Goal: Information Seeking & Learning: Understand process/instructions

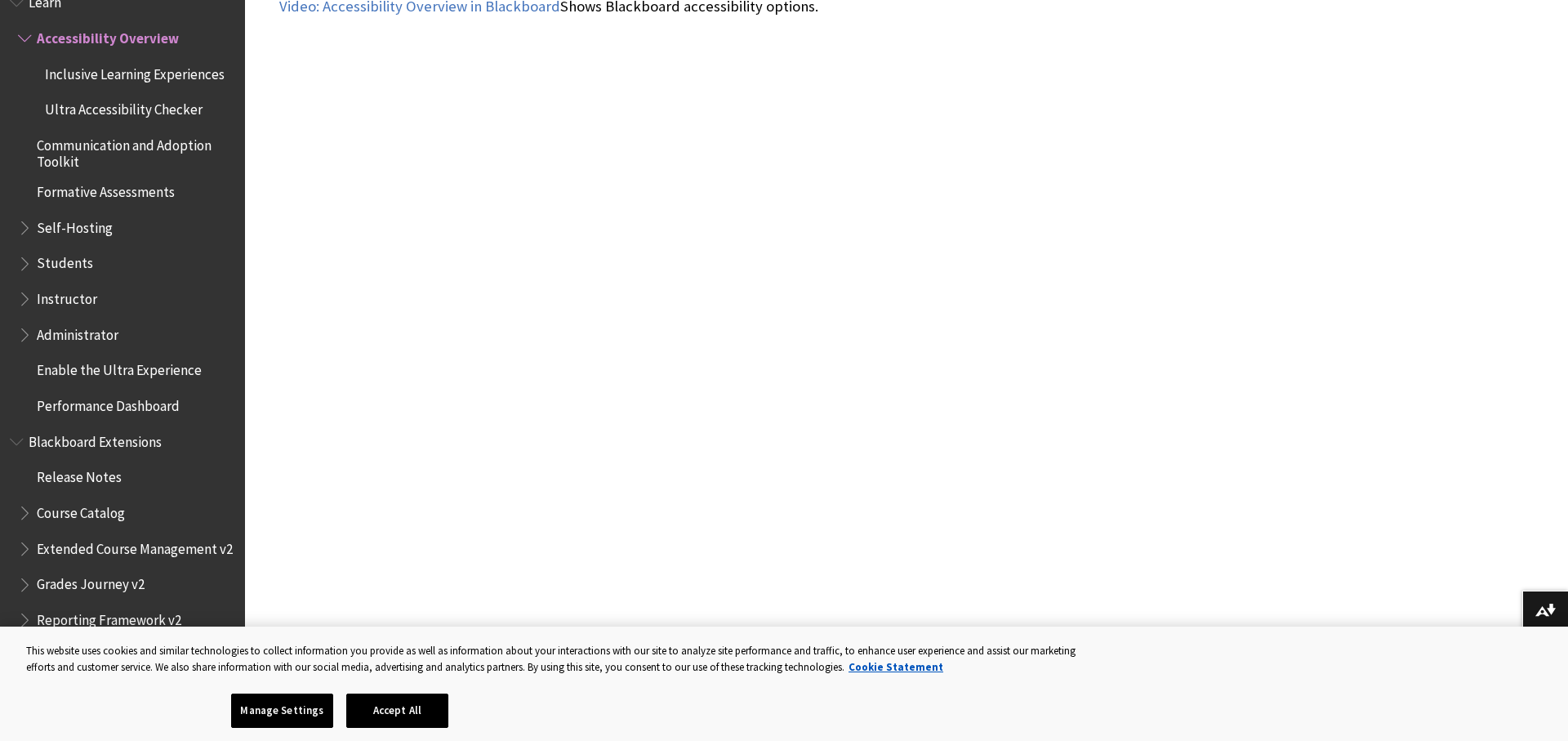
scroll to position [1019, 0]
click at [76, 296] on span "Instructor" at bounding box center [67, 296] width 60 height 22
click at [80, 303] on span "Instructor" at bounding box center [70, 296] width 66 height 22
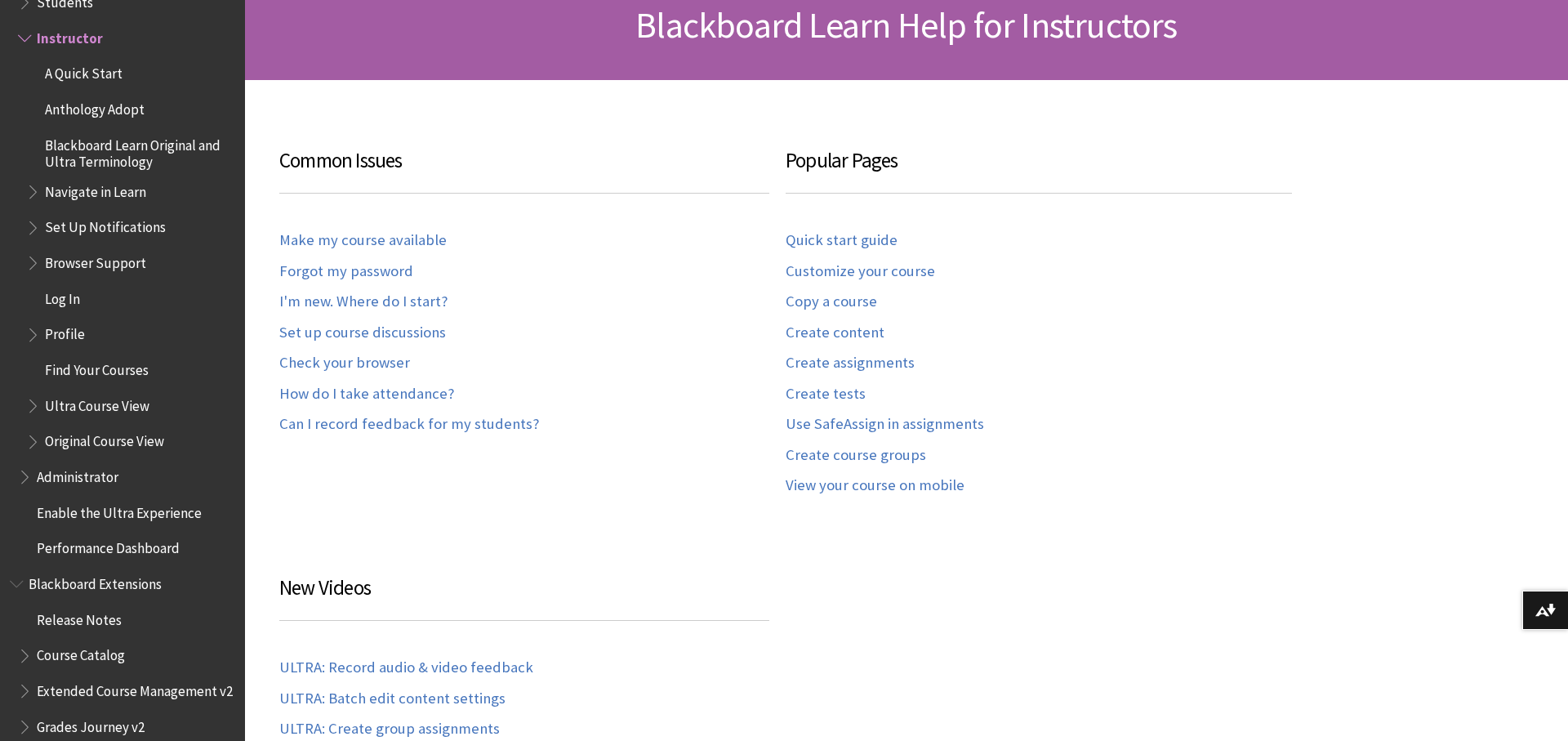
scroll to position [275, 0]
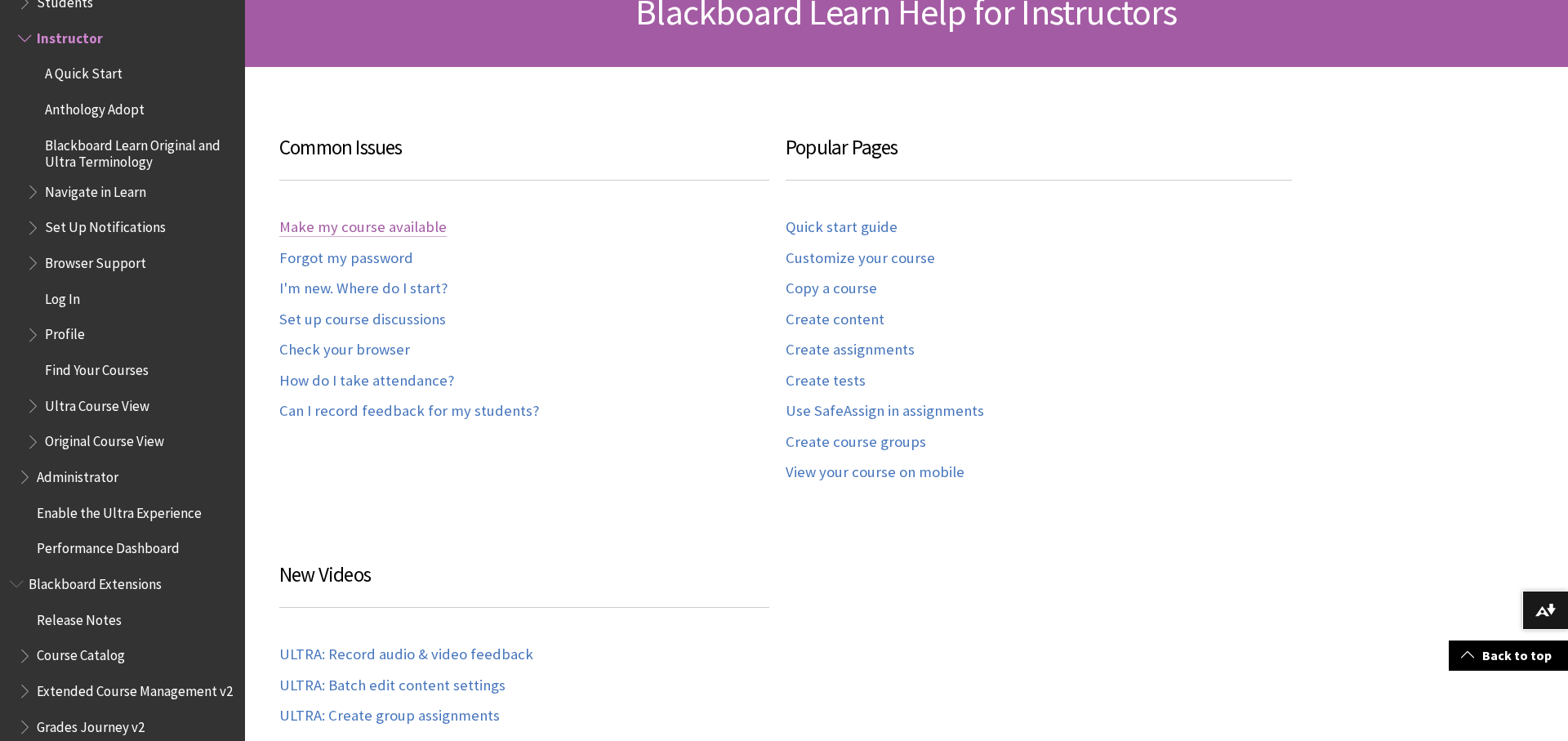
click at [380, 224] on link "Make my course available" at bounding box center [363, 227] width 167 height 19
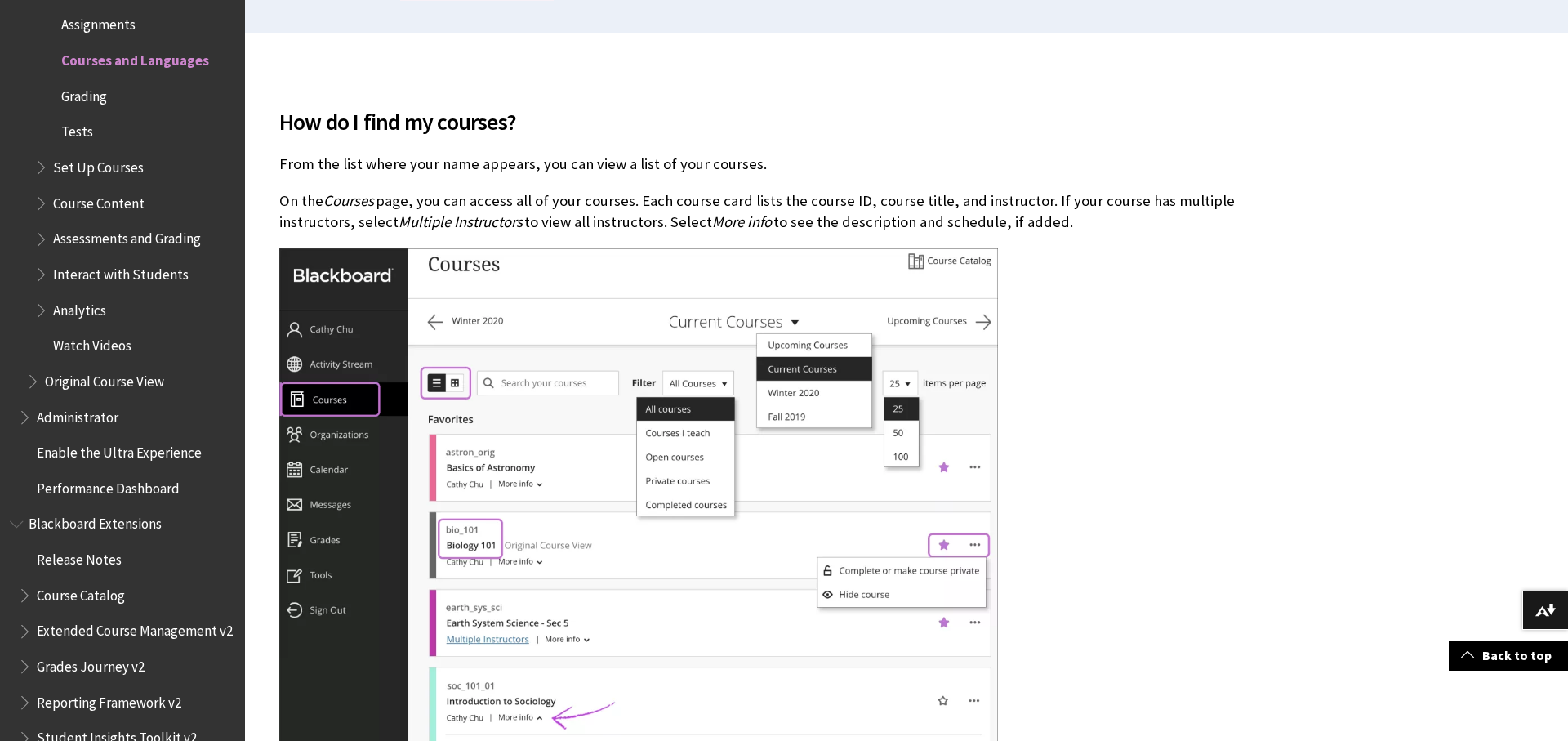
scroll to position [439, 0]
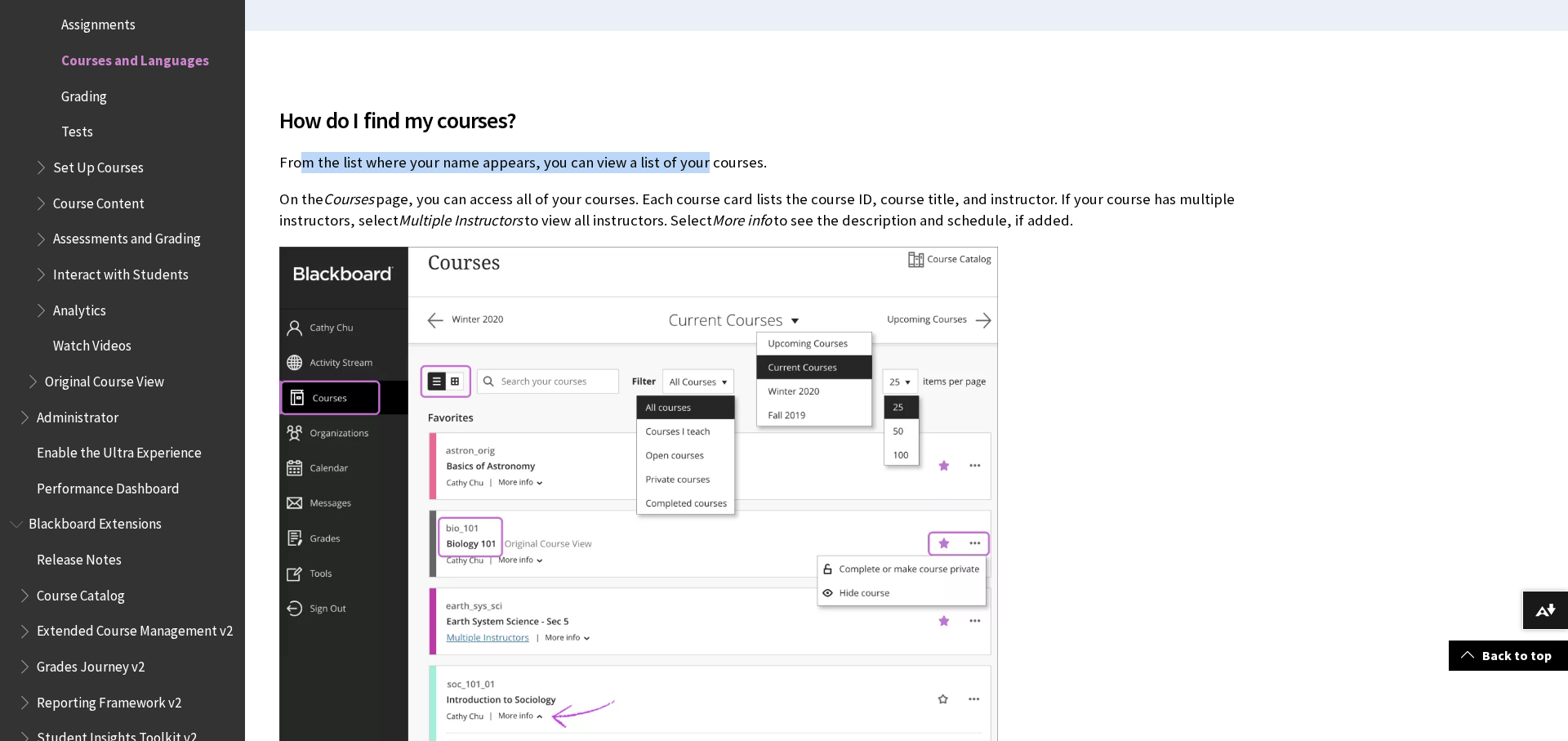
drag, startPoint x: 368, startPoint y: 168, endPoint x: 694, endPoint y: 167, distance: 326.0
click at [694, 167] on p "From the list where your name appears, you can view a list of your courses." at bounding box center [785, 162] width 1013 height 22
click at [694, 176] on div "How do I find my courses? From the list where your name appears, you can view a…" at bounding box center [785, 577] width 1013 height 987
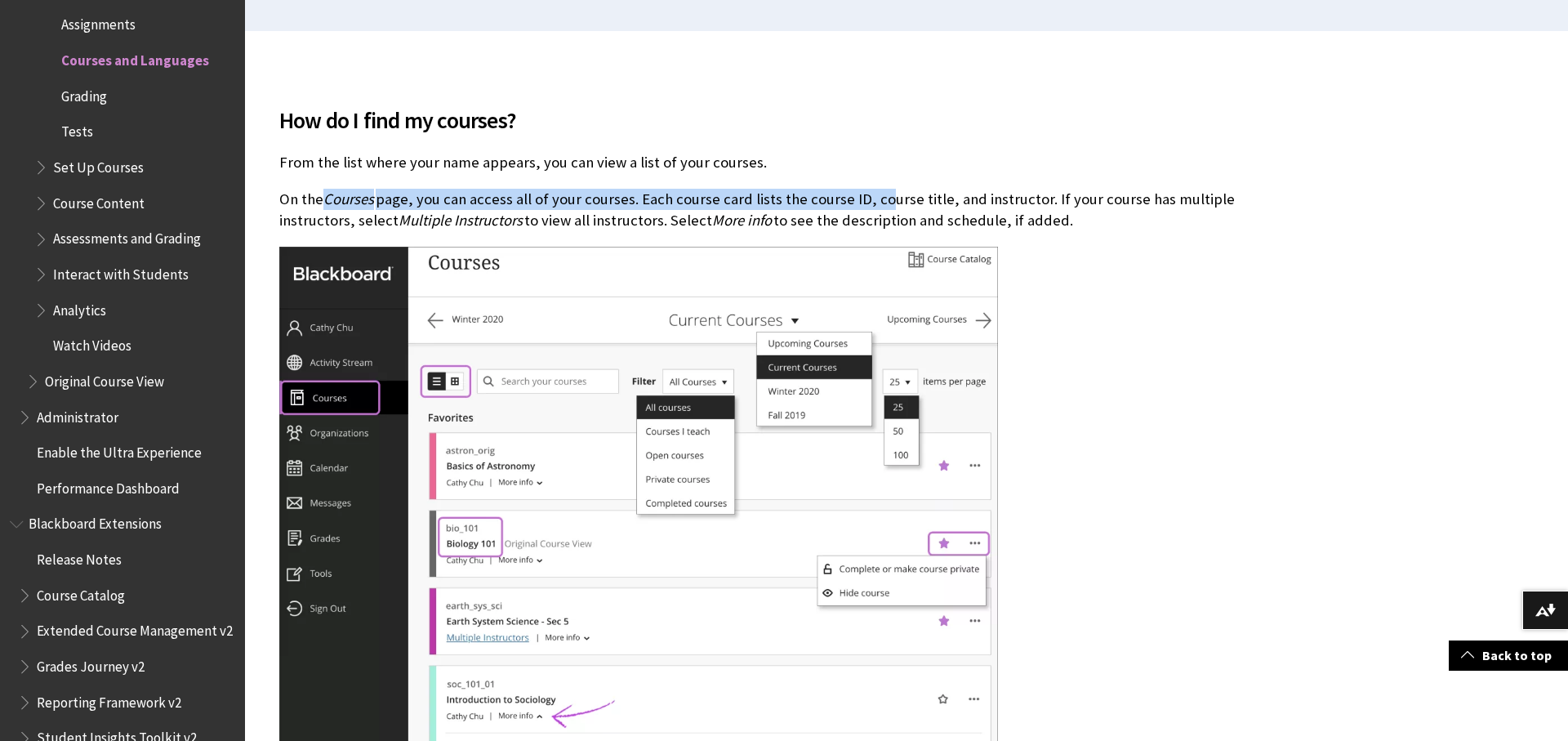
drag, startPoint x: 320, startPoint y: 200, endPoint x: 875, endPoint y: 206, distance: 555.0
click at [875, 206] on p "On the Courses page, you can access all of your courses. Each course card lists…" at bounding box center [785, 209] width 1013 height 42
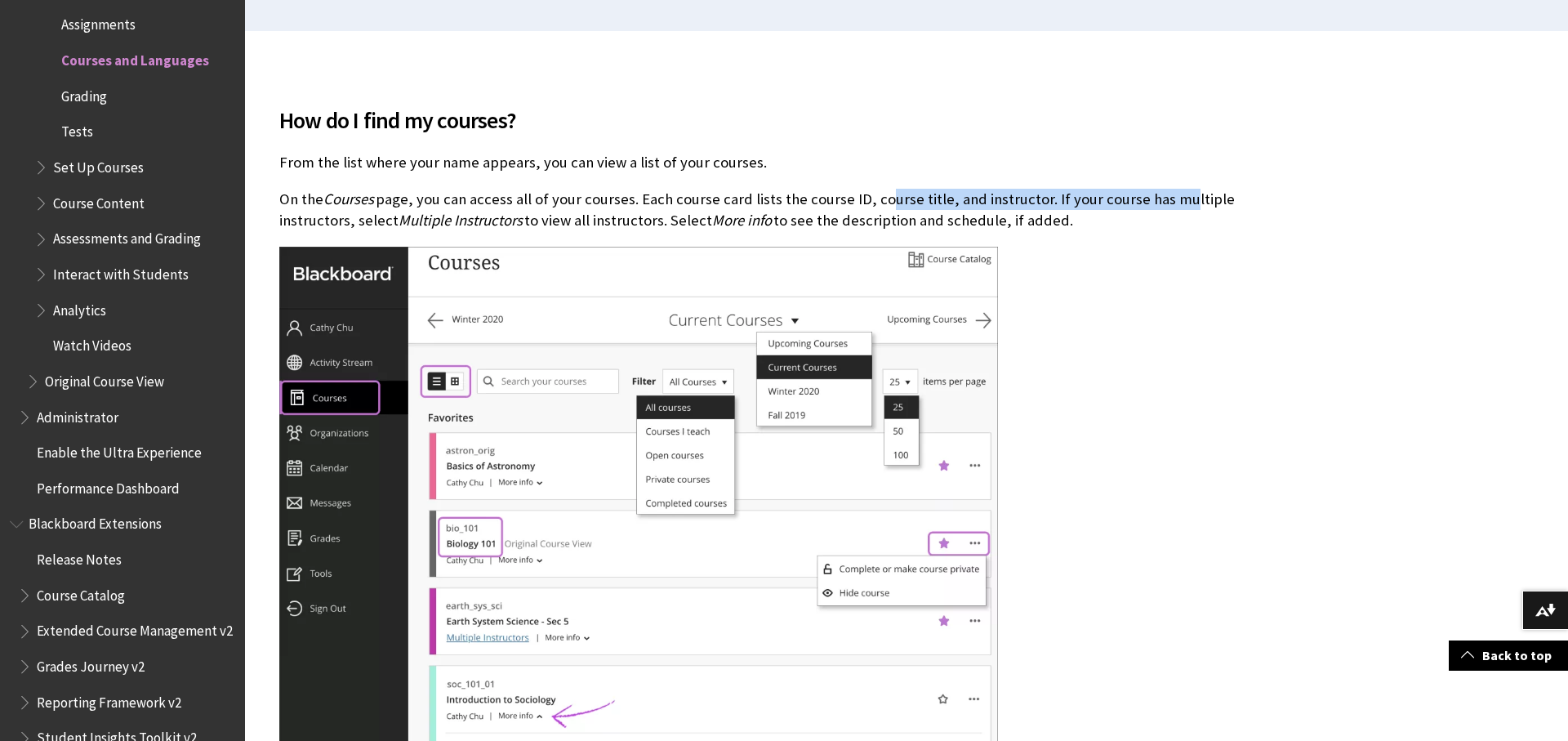
drag, startPoint x: 874, startPoint y: 200, endPoint x: 1188, endPoint y: 212, distance: 314.2
click at [1168, 203] on p "On the Courses page, you can access all of your courses. Each course card lists…" at bounding box center [785, 209] width 1013 height 42
click at [1214, 229] on p "On the Courses page, you can access all of your courses. Each course card lists…" at bounding box center [785, 209] width 1013 height 42
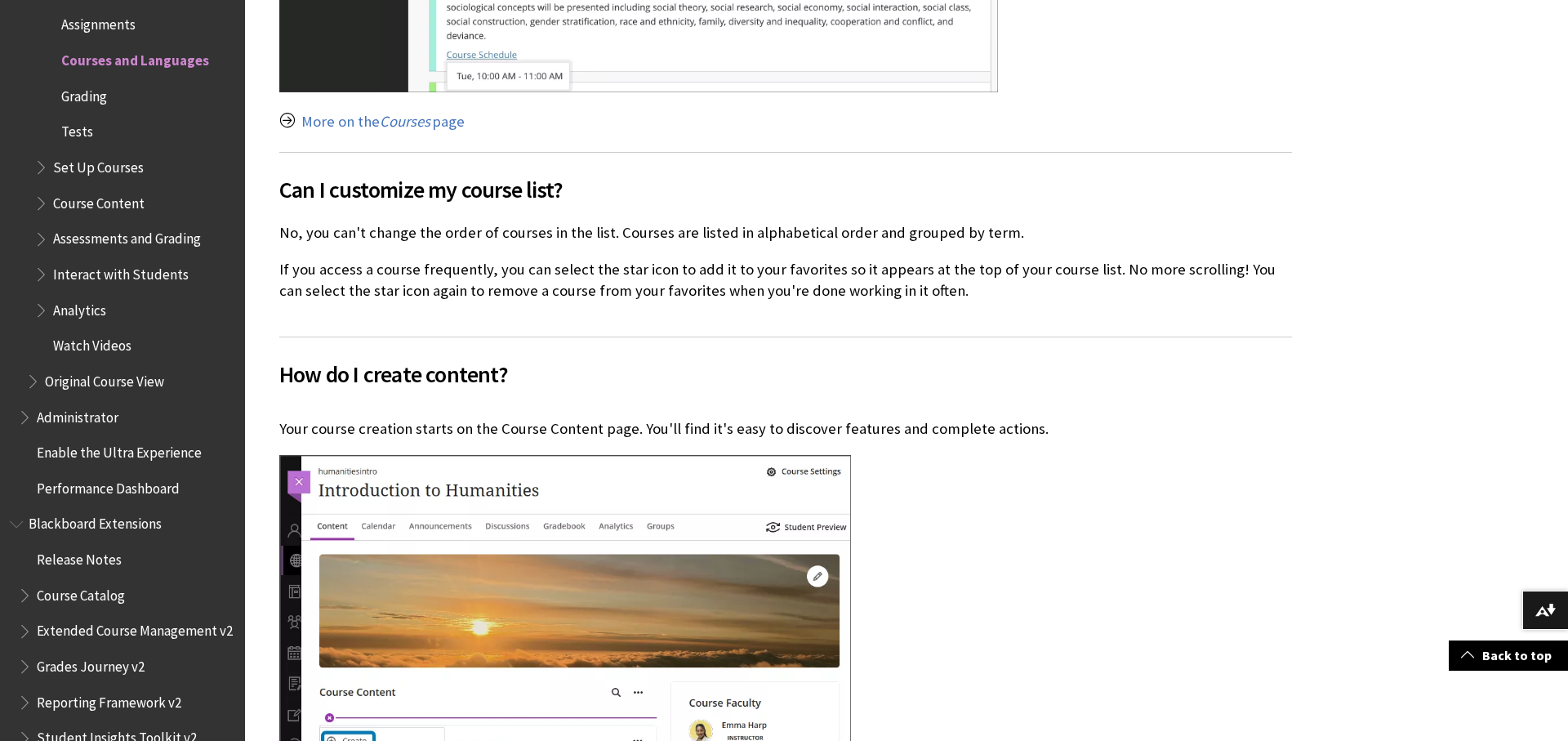
scroll to position [1217, 0]
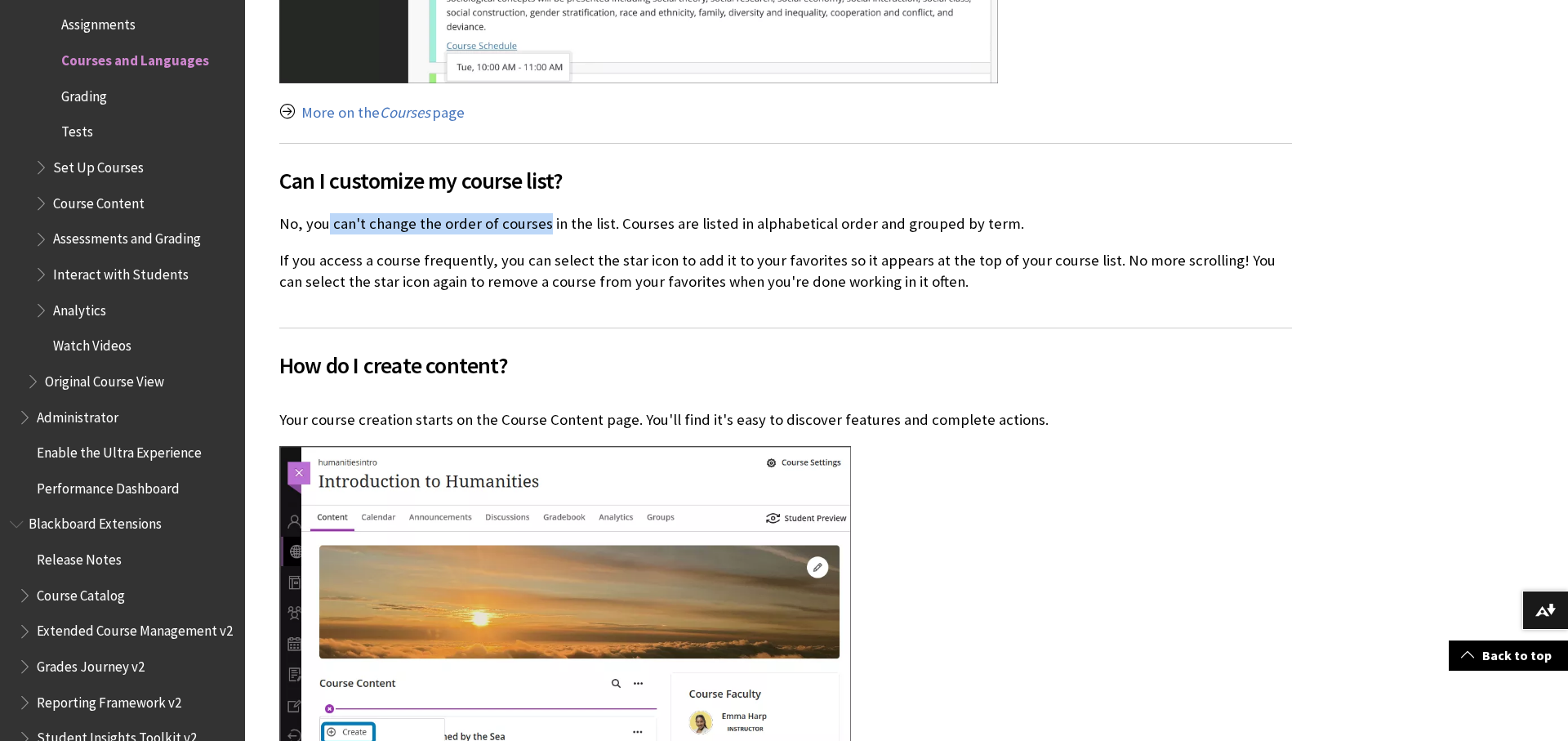
drag, startPoint x: 327, startPoint y: 227, endPoint x: 564, endPoint y: 229, distance: 237.0
click at [546, 227] on p "No, you can't change the order of courses in the list. Courses are listed in al…" at bounding box center [785, 224] width 1013 height 22
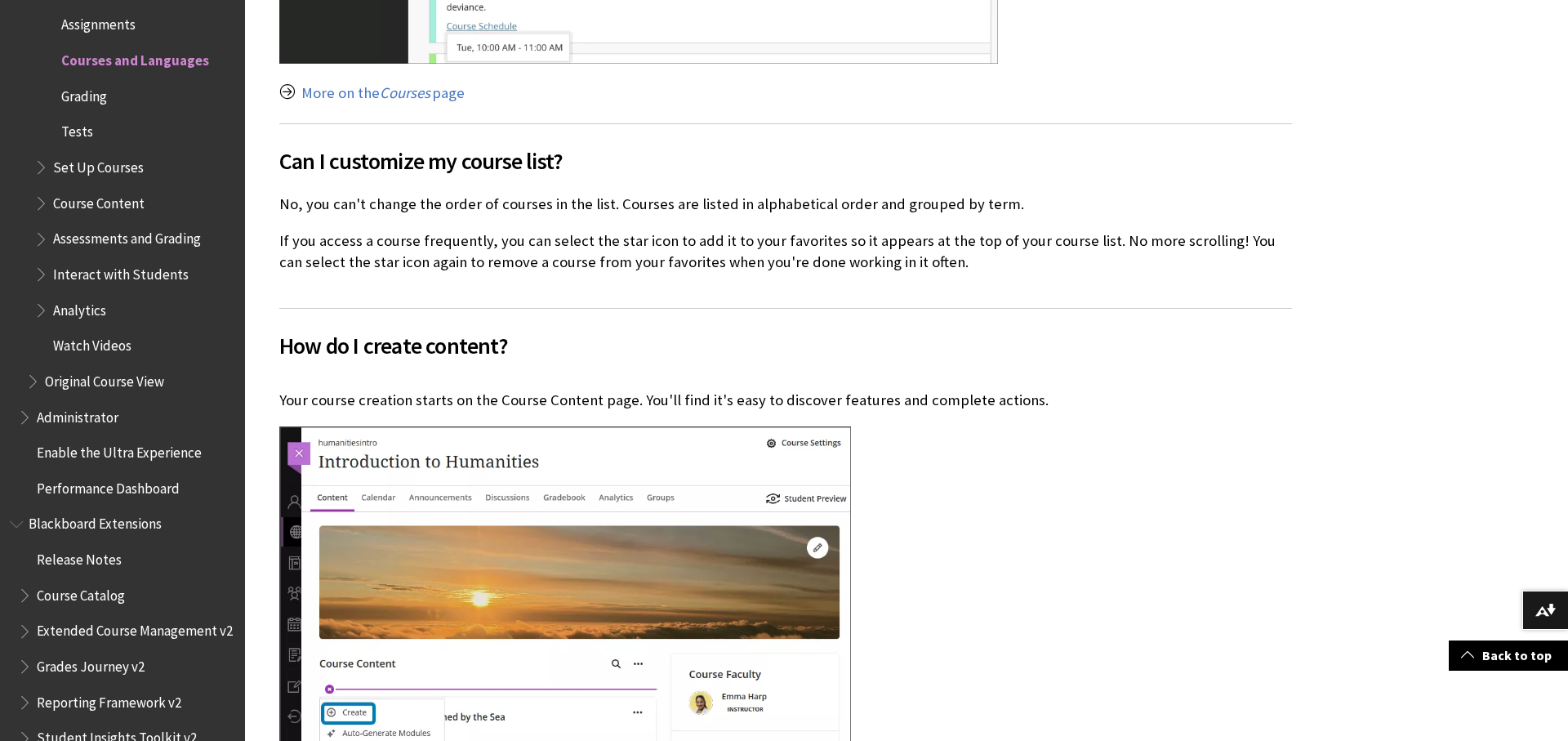
scroll to position [1241, 0]
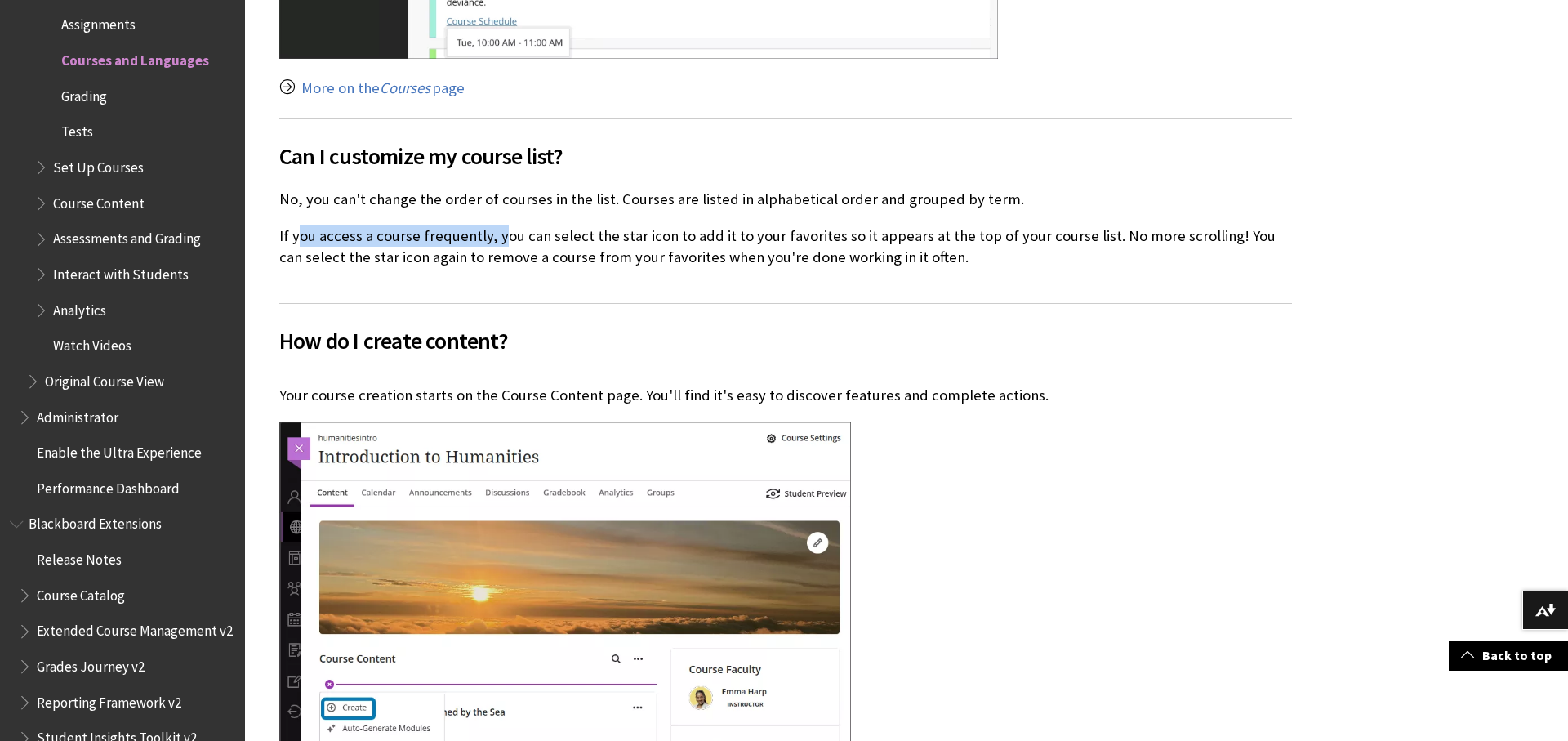
drag, startPoint x: 298, startPoint y: 237, endPoint x: 508, endPoint y: 237, distance: 210.0
click at [496, 235] on p "If you access a course frequently, you can select the star icon to add it to yo…" at bounding box center [785, 246] width 1013 height 42
click at [527, 240] on p "If you access a course frequently, you can select the star icon to add it to yo…" at bounding box center [785, 246] width 1013 height 42
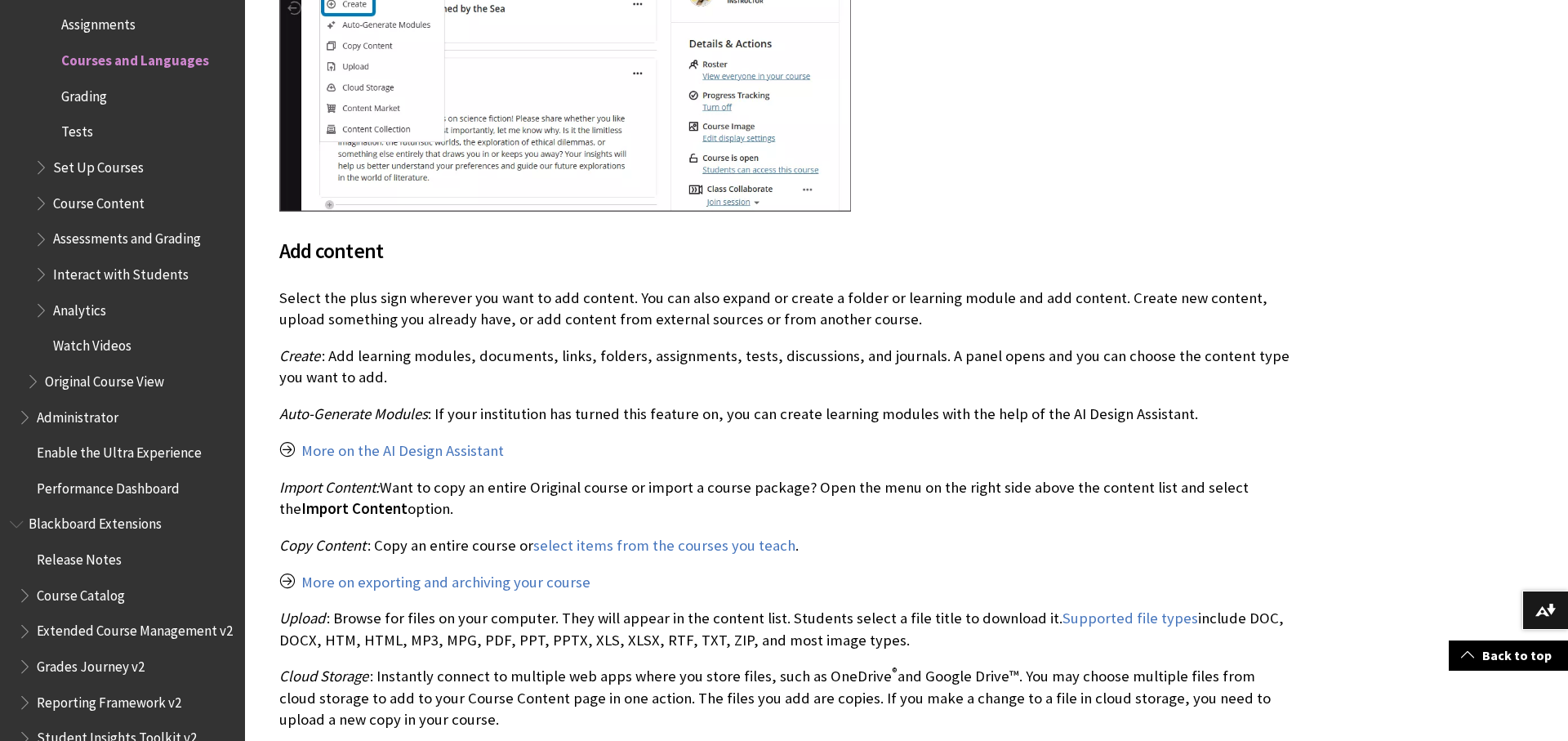
scroll to position [1946, 0]
drag, startPoint x: 306, startPoint y: 302, endPoint x: 463, endPoint y: 304, distance: 157.0
click at [436, 301] on p "Select the plus sign wherever you want to add content. You can also expand or c…" at bounding box center [785, 308] width 1013 height 42
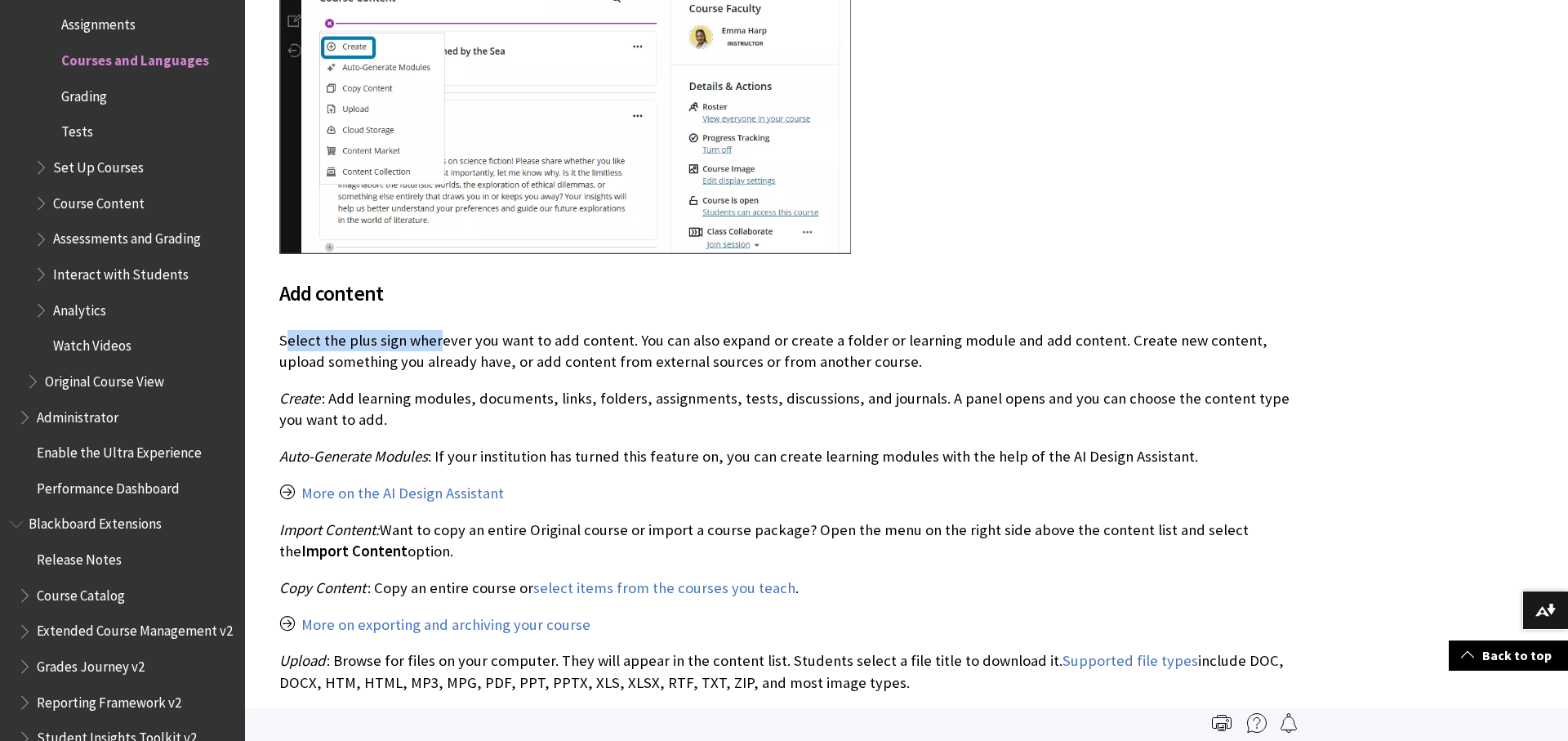
scroll to position [1896, 0]
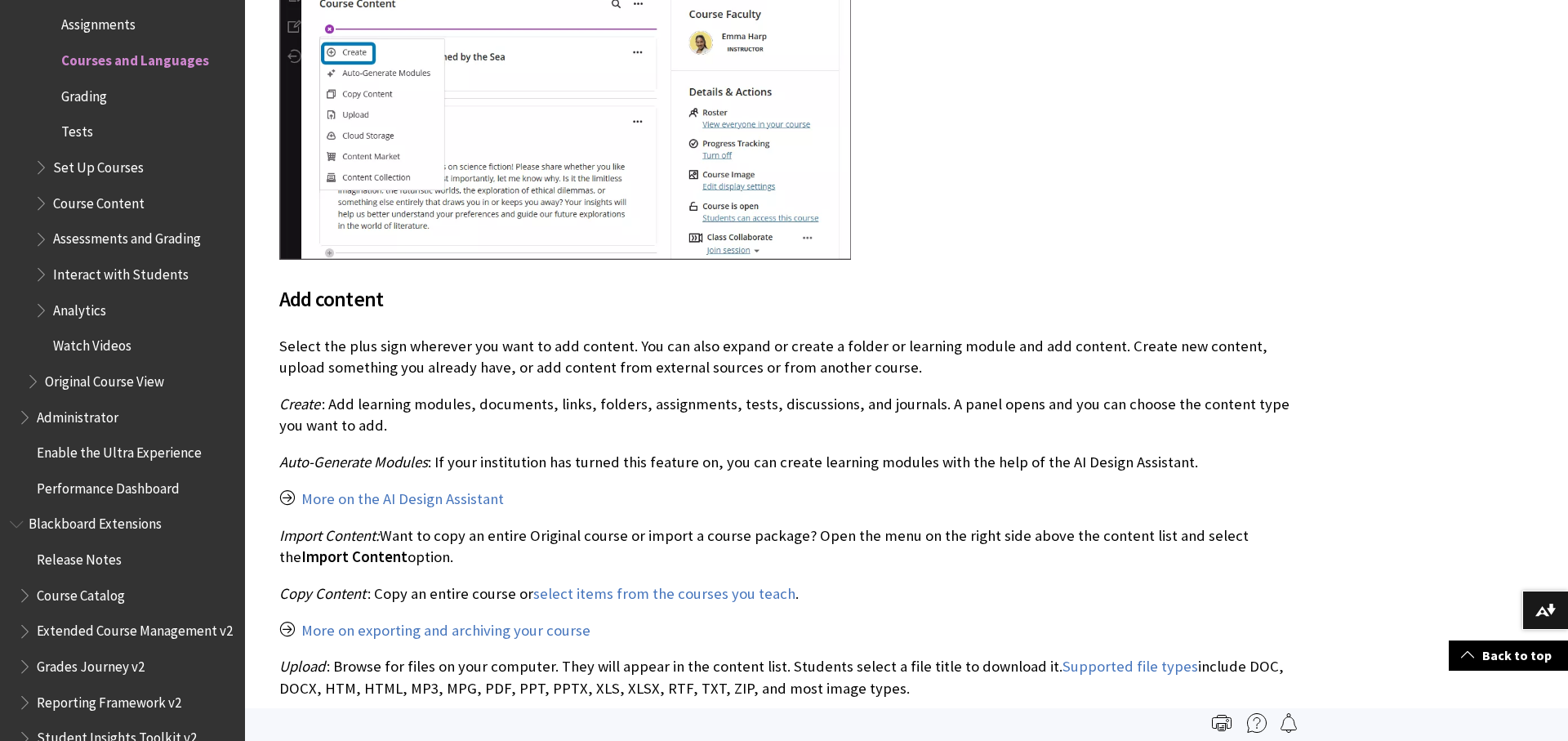
click at [1024, 257] on div at bounding box center [785, 16] width 1013 height 498
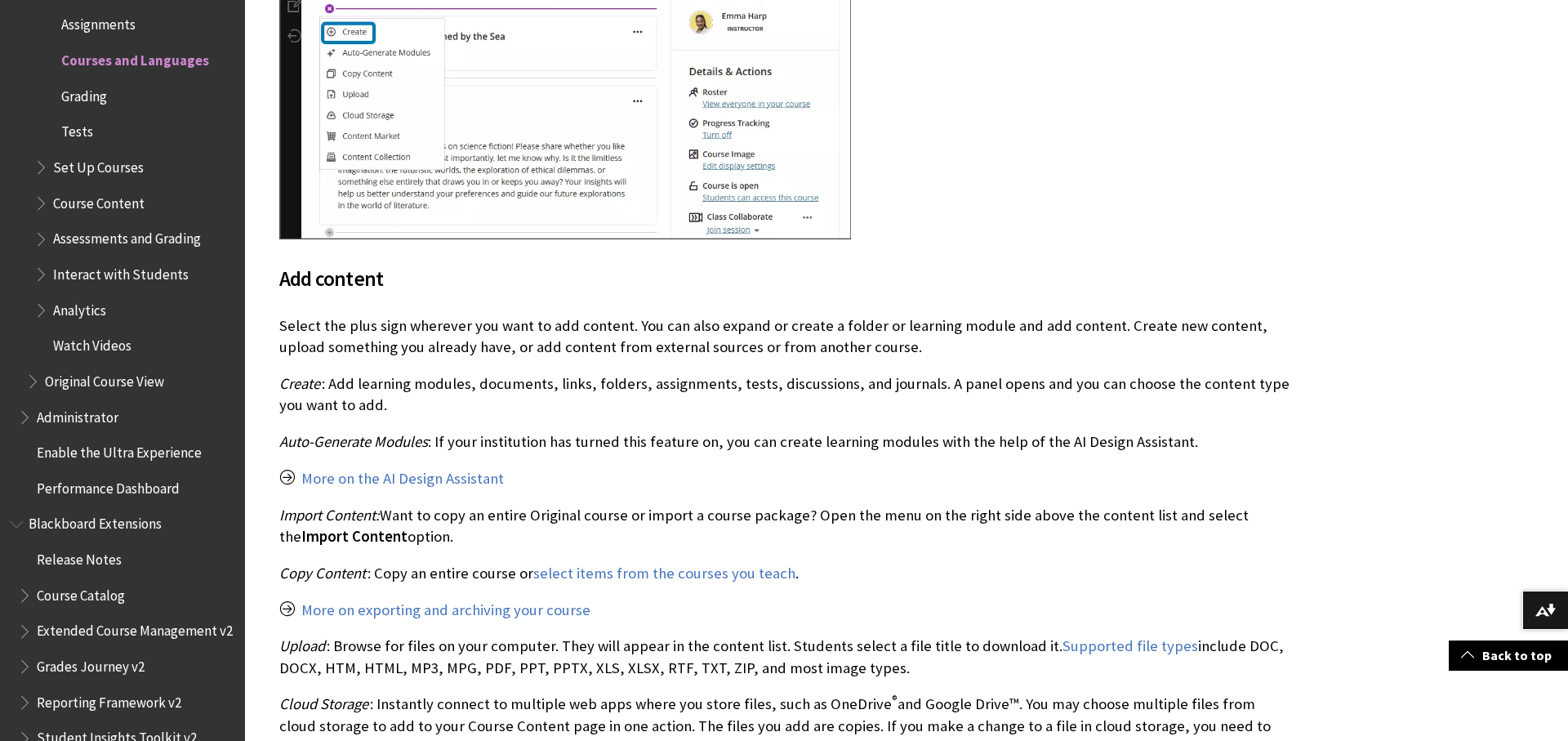
scroll to position [1921, 0]
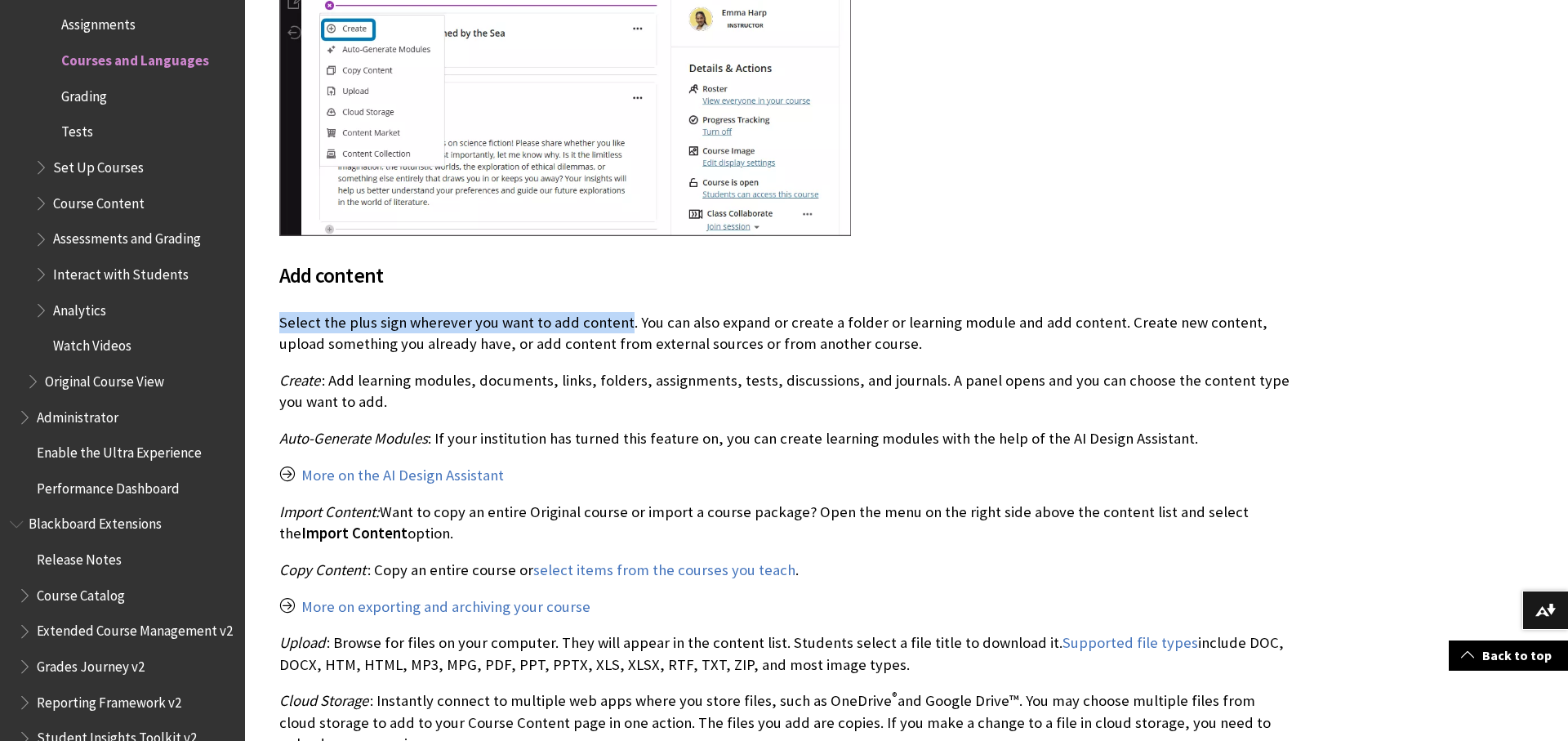
drag, startPoint x: 325, startPoint y: 325, endPoint x: 663, endPoint y: 333, distance: 338.1
click at [622, 324] on p "Select the plus sign wherever you want to add content. You can also expand or c…" at bounding box center [785, 333] width 1013 height 42
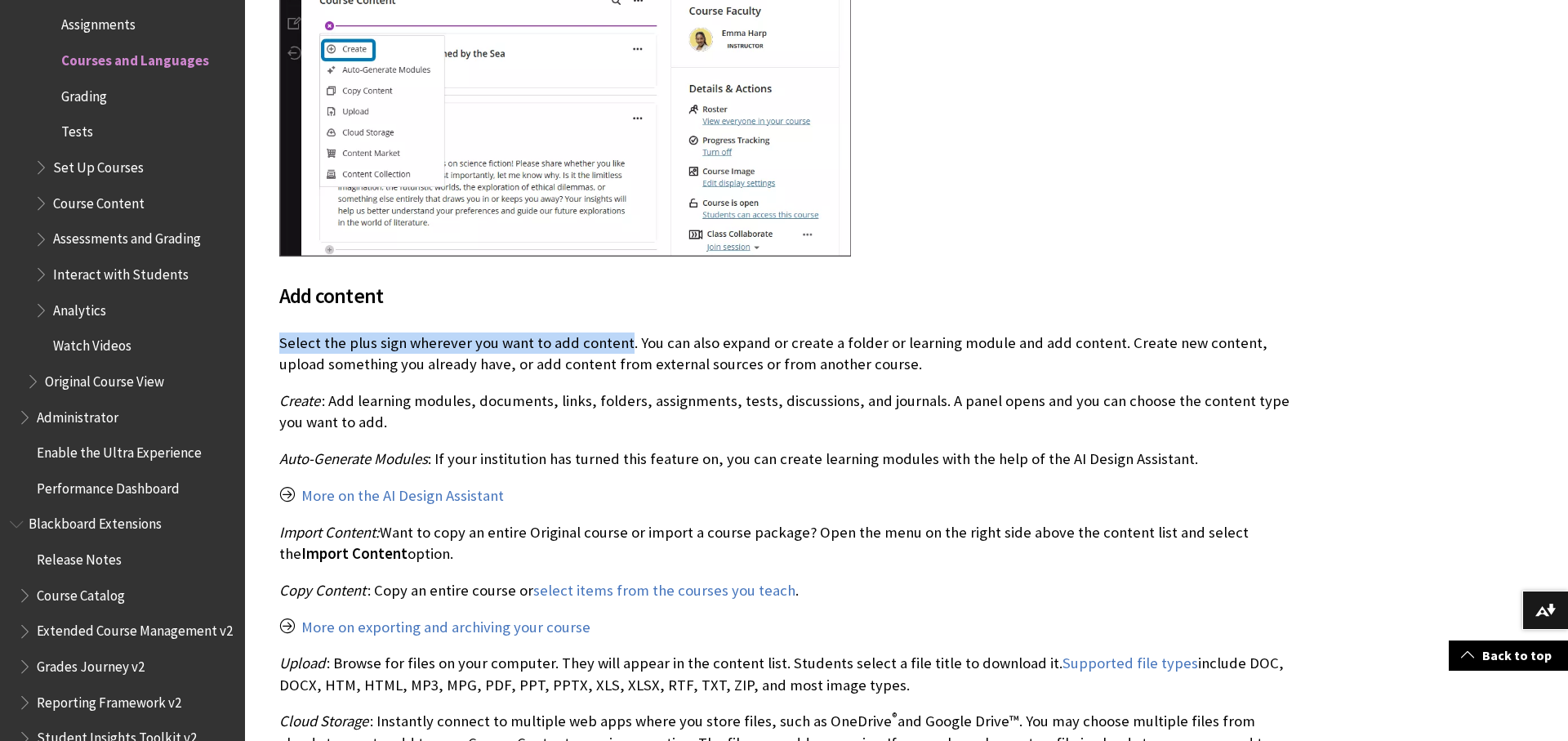
scroll to position [1911, 0]
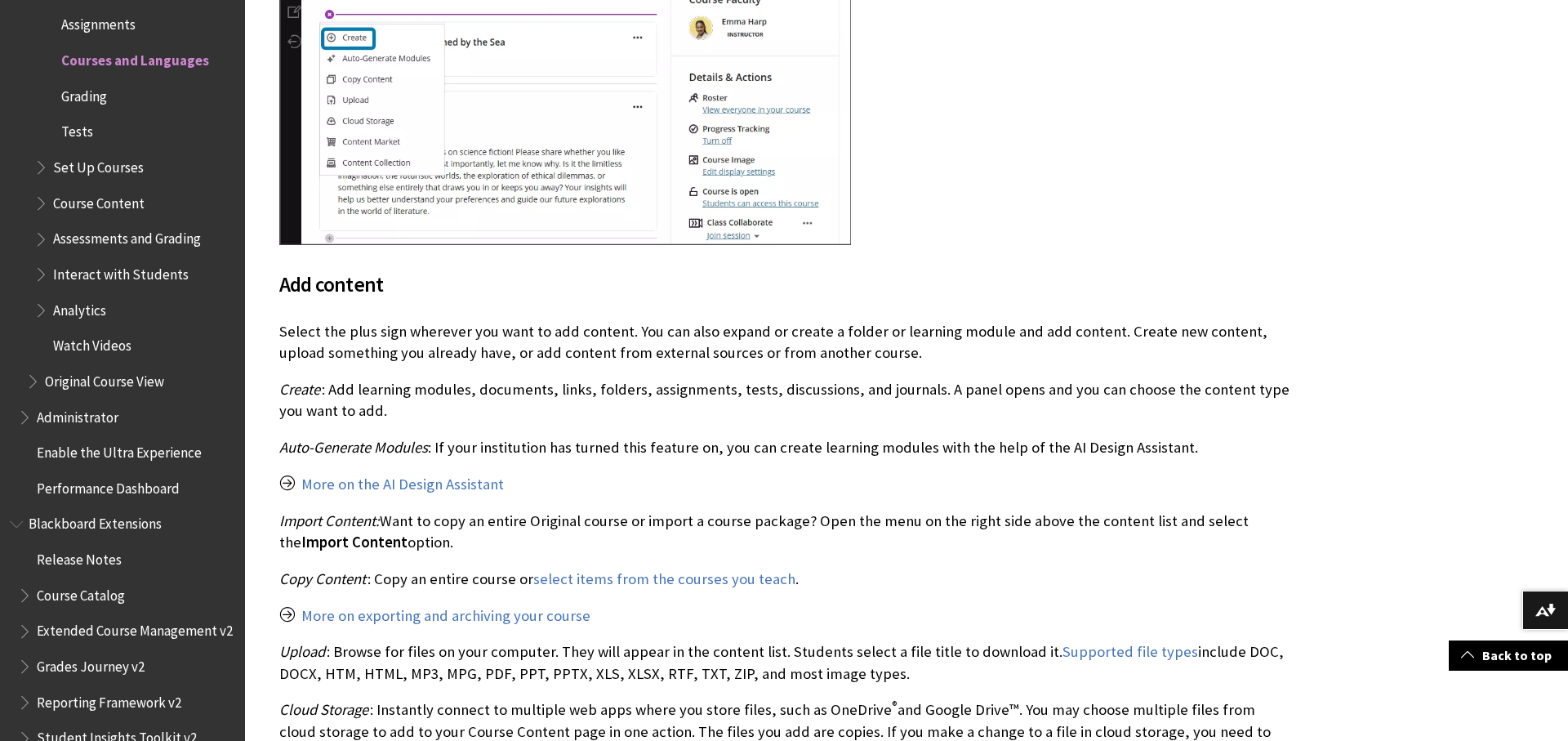
click at [697, 336] on p "Select the plus sign wherever you want to add content. You can also expand or c…" at bounding box center [785, 342] width 1013 height 42
drag, startPoint x: 278, startPoint y: 329, endPoint x: 628, endPoint y: 333, distance: 350.0
click at [621, 330] on p "Select the plus sign wherever you want to add content. You can also expand or c…" at bounding box center [785, 342] width 1013 height 42
drag, startPoint x: 631, startPoint y: 334, endPoint x: 1100, endPoint y: 334, distance: 469.0
click at [1100, 334] on p "Select the plus sign wherever you want to add content. You can also expand or c…" at bounding box center [785, 342] width 1013 height 42
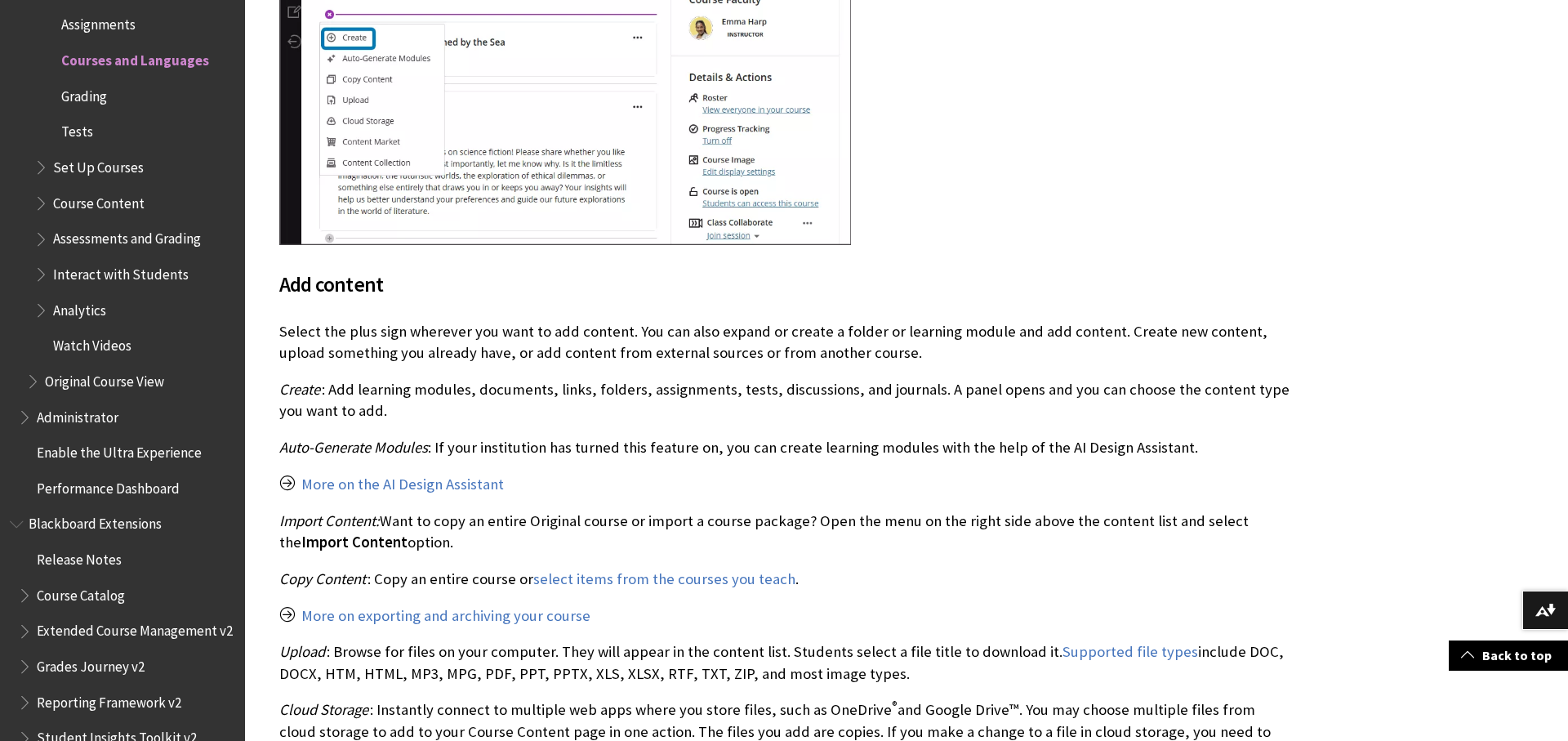
click at [1119, 384] on p "Create : Add learning modules, documents, links, folders, assignments, tests, d…" at bounding box center [785, 400] width 1013 height 42
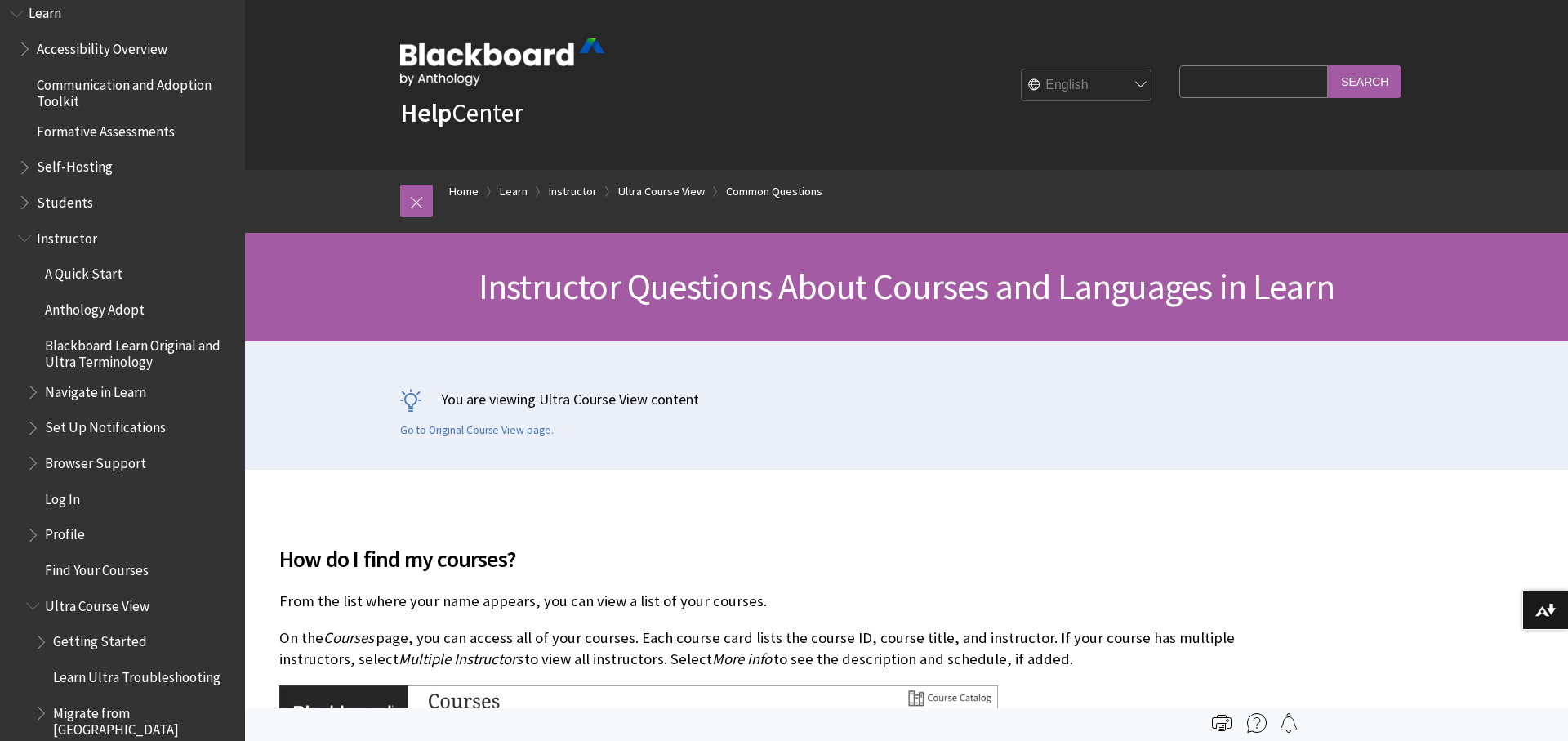
scroll to position [1418, 0]
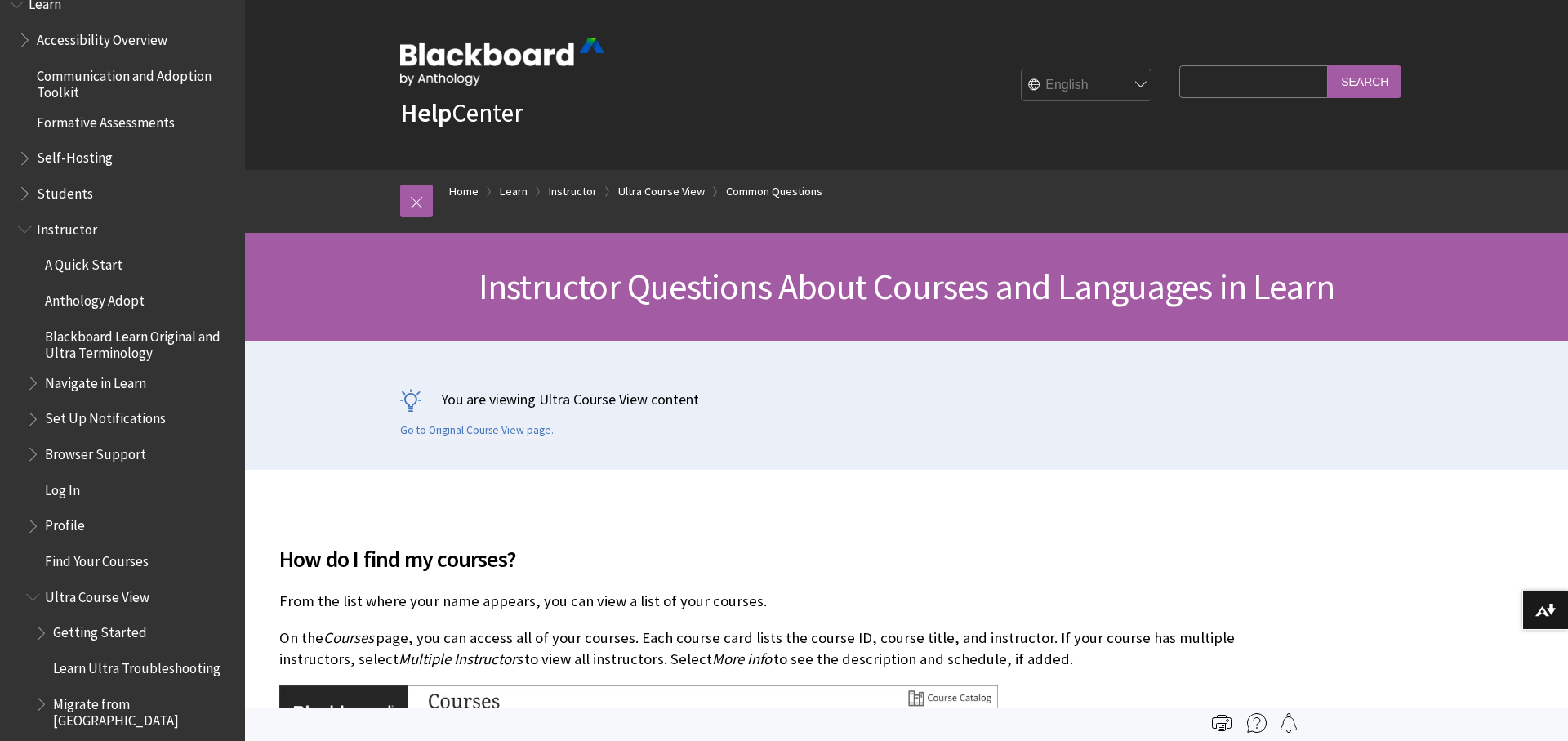
click at [103, 272] on span "A Quick Start" at bounding box center [84, 263] width 77 height 22
click at [106, 268] on span "A Quick Start" at bounding box center [86, 263] width 83 height 22
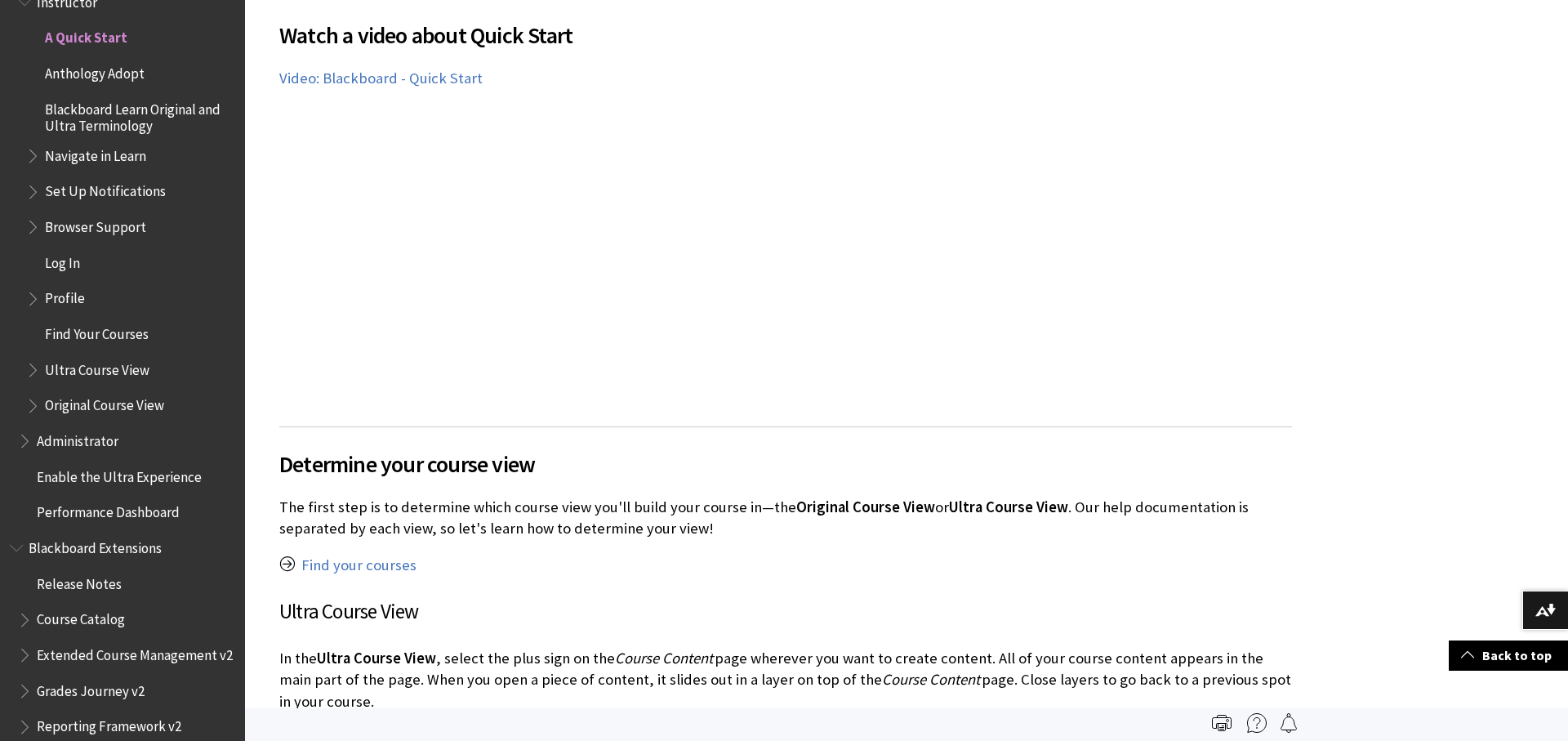
scroll to position [850, 0]
